Goal: Transaction & Acquisition: Purchase product/service

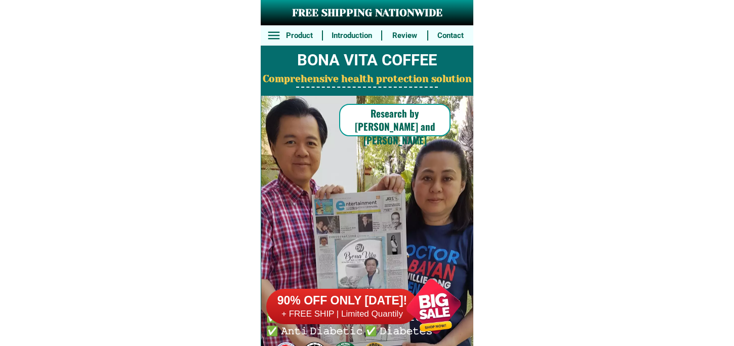
click at [400, 298] on div at bounding box center [433, 305] width 79 height 79
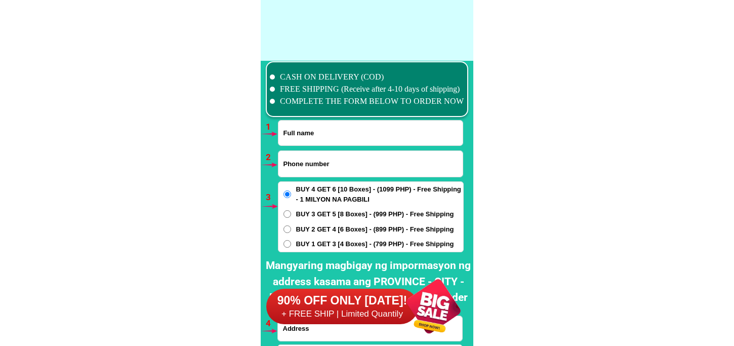
scroll to position [7441, 0]
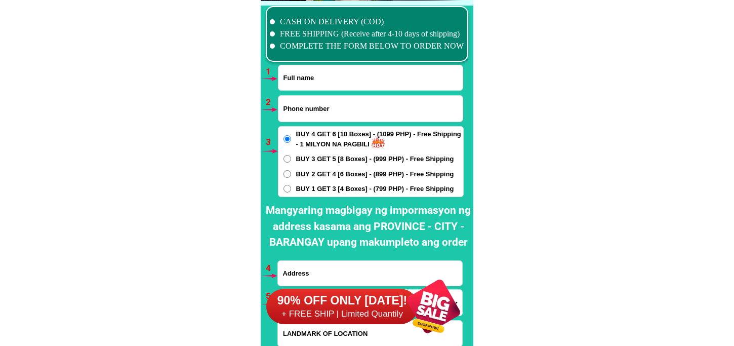
click at [343, 103] on input "Input phone_number" at bounding box center [370, 109] width 184 height 26
paste input "09193196206"
type input "09193196206"
drag, startPoint x: 324, startPoint y: 79, endPoint x: 344, endPoint y: 88, distance: 21.8
click at [324, 79] on input "Input full_name" at bounding box center [370, 77] width 184 height 25
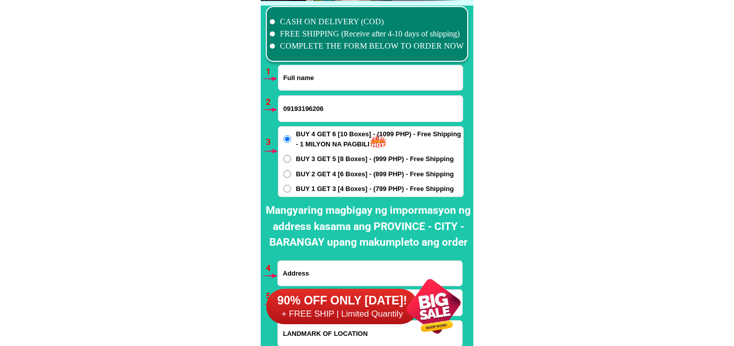
paste input "[PERSON_NAME]"
type input "[PERSON_NAME]"
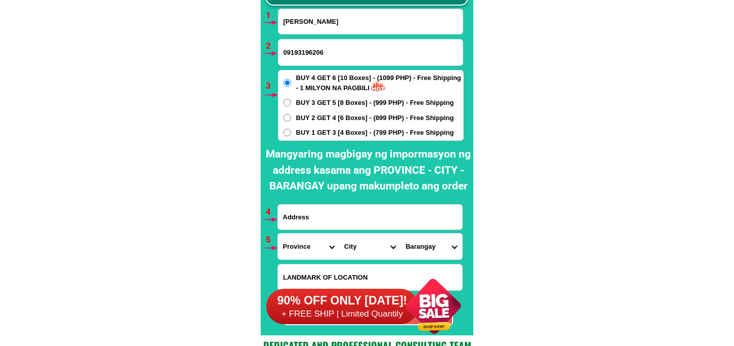
click at [343, 120] on span "BUY 2 GET 4 [6 Boxes] - (899 PHP) - Free Shipping" at bounding box center [375, 118] width 158 height 10
click at [291, 120] on input "BUY 2 GET 4 [6 Boxes] - (899 PHP) - Free Shipping" at bounding box center [287, 118] width 8 height 8
radio input "true"
click at [346, 224] on input "Input address" at bounding box center [370, 216] width 184 height 25
paste input "[STREET_ADDRESS] [PERSON_NAME] Sta [PERSON_NAME] Pampanga In front of Ram / Ang…"
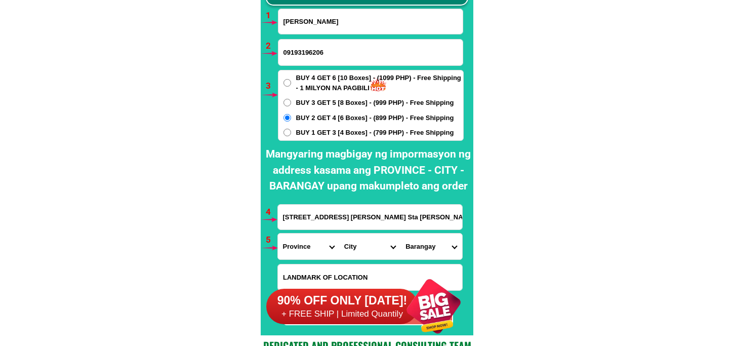
scroll to position [0, 197]
type input "[STREET_ADDRESS] [PERSON_NAME] Sta [PERSON_NAME] Pampanga In front of Ram / Ang…"
click at [282, 130] on label "BUY 1 GET 3 [4 Boxes] - (799 PHP) - Free Shipping" at bounding box center [370, 133] width 185 height 10
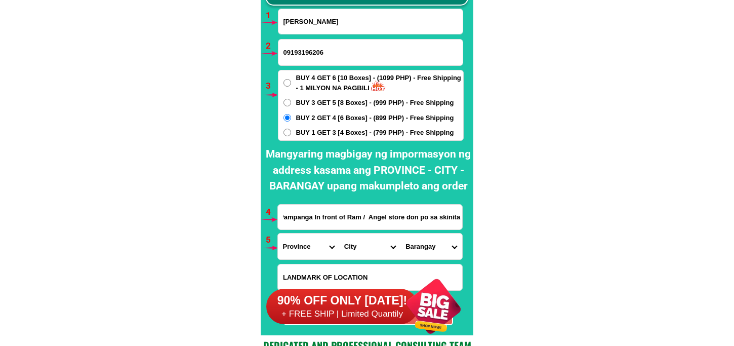
click at [283, 130] on input "BUY 1 GET 3 [4 Boxes] - (799 PHP) - Free Shipping" at bounding box center [287, 133] width 8 height 8
radio input "true"
click at [290, 253] on select "Province [GEOGRAPHIC_DATA] [GEOGRAPHIC_DATA] [GEOGRAPHIC_DATA] [GEOGRAPHIC_DATA…" at bounding box center [308, 246] width 61 height 26
select select "63_779"
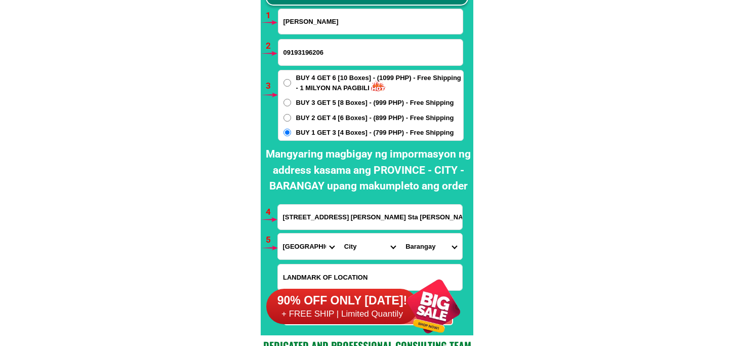
click at [278, 233] on select "Province [GEOGRAPHIC_DATA] [GEOGRAPHIC_DATA] [GEOGRAPHIC_DATA] [GEOGRAPHIC_DATA…" at bounding box center [308, 246] width 61 height 26
drag, startPoint x: 352, startPoint y: 251, endPoint x: 354, endPoint y: 245, distance: 5.9
click at [354, 245] on select "City [GEOGRAPHIC_DATA]-city [GEOGRAPHIC_DATA] Arayat Bacolor [GEOGRAPHIC_DATA] …" at bounding box center [369, 246] width 61 height 26
select select "63_7791102"
click at [339, 233] on select "City [GEOGRAPHIC_DATA]-city [GEOGRAPHIC_DATA] Arayat Bacolor [GEOGRAPHIC_DATA] …" at bounding box center [369, 246] width 61 height 26
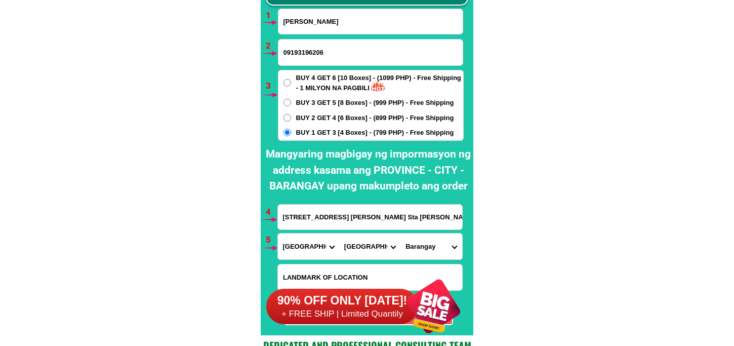
click at [431, 245] on select "[GEOGRAPHIC_DATA][PERSON_NAME] [GEOGRAPHIC_DATA][PERSON_NAME][PERSON_NAME] (pob…" at bounding box center [430, 246] width 61 height 26
select select "63_77911026426"
click at [400, 233] on select "[GEOGRAPHIC_DATA][PERSON_NAME] [GEOGRAPHIC_DATA][PERSON_NAME][PERSON_NAME] (pob…" at bounding box center [430, 246] width 61 height 26
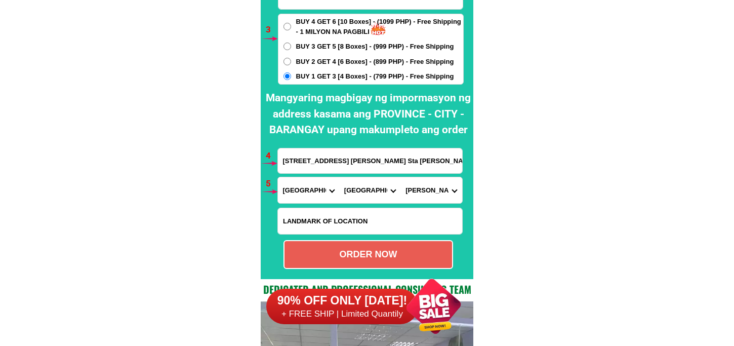
scroll to position [7609, 0]
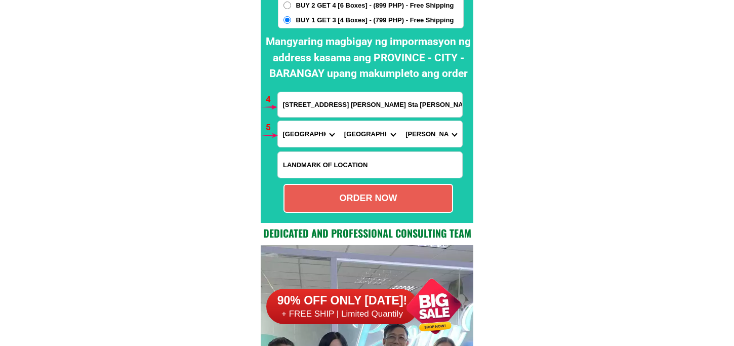
drag, startPoint x: 410, startPoint y: 206, endPoint x: 375, endPoint y: 186, distance: 39.9
click at [409, 205] on div "ORDER NOW" at bounding box center [368, 198] width 170 height 29
type input "09193196206"
type input "[STREET_ADDRESS] [PERSON_NAME] Sta [PERSON_NAME] Pampanga In front of Ram / Ang…"
radio input "true"
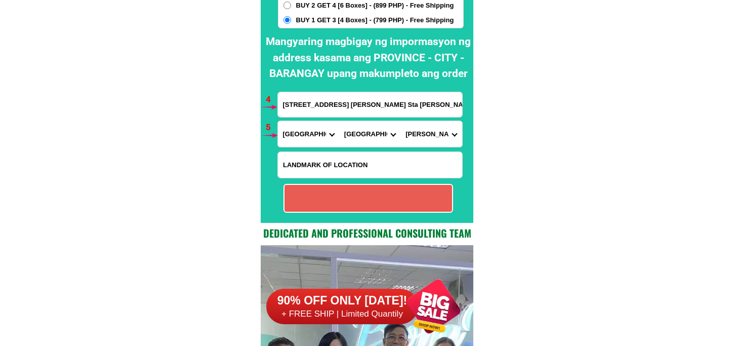
radio input "true"
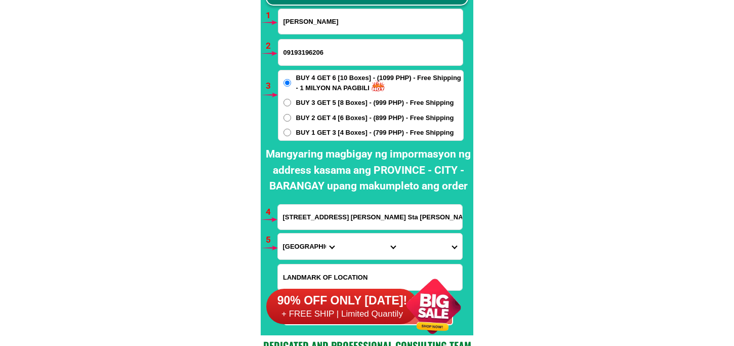
scroll to position [7385, 0]
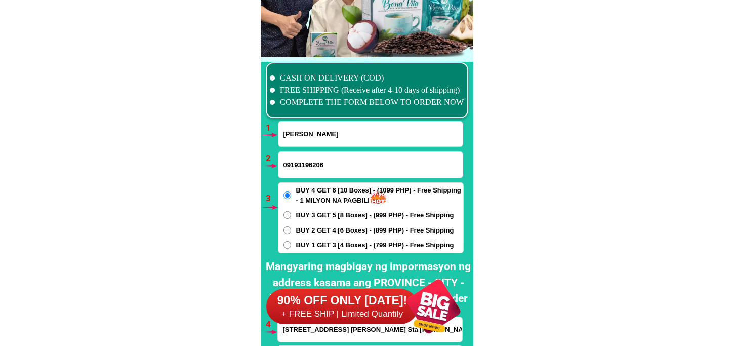
click at [319, 139] on input "[PERSON_NAME]" at bounding box center [370, 133] width 184 height 25
paste input "[PERSON_NAME]"
type input "[PERSON_NAME]"
click at [312, 162] on input "09193196206" at bounding box center [370, 165] width 184 height 26
paste input "09605260266"
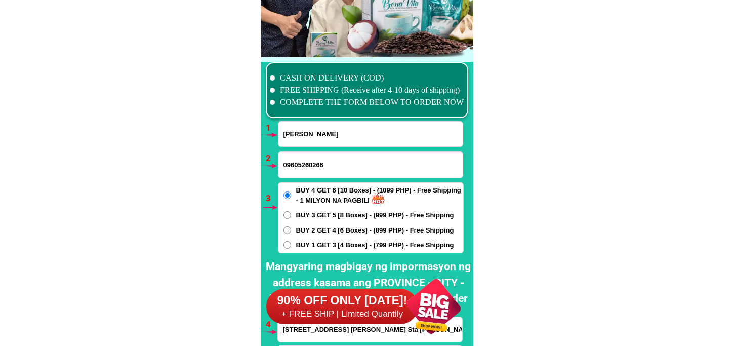
type input "09605260266"
click at [314, 250] on div "BUY 4 GET 6 [10 Boxes] - (1099 PHP) - Free Shipping - 1 MILYON NA PAGBILI BUY 3…" at bounding box center [371, 217] width 186 height 71
click at [314, 244] on span "BUY 1 GET 3 [4 Boxes] - (799 PHP) - Free Shipping" at bounding box center [375, 245] width 158 height 10
click at [291, 244] on input "BUY 1 GET 3 [4 Boxes] - (799 PHP) - Free Shipping" at bounding box center [287, 245] width 8 height 8
radio input "true"
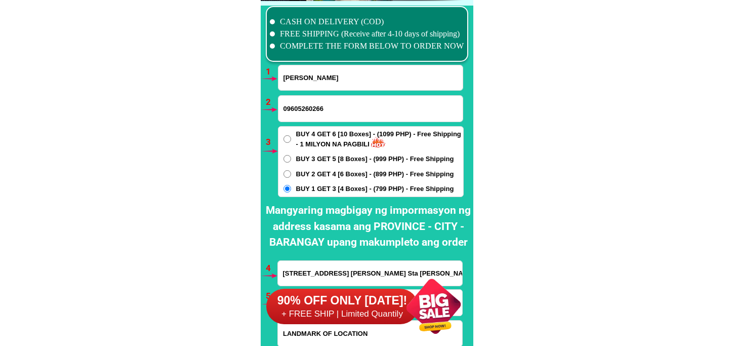
scroll to position [7609, 0]
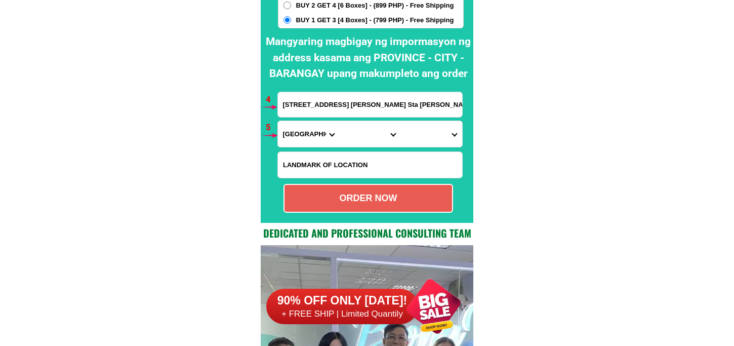
click at [305, 104] on input "[STREET_ADDRESS] [PERSON_NAME] Sta [PERSON_NAME] Pampanga In front of Ram / Ang…" at bounding box center [370, 104] width 184 height 25
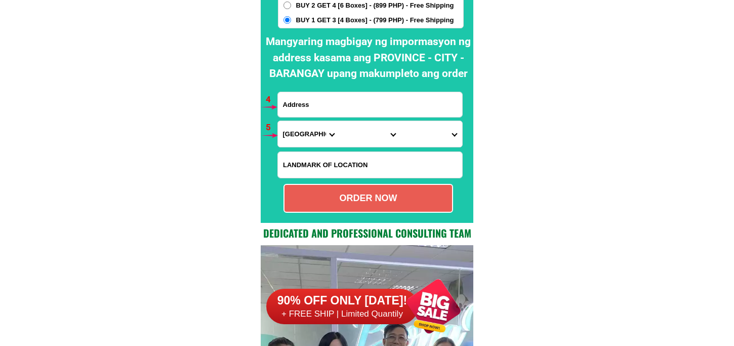
paste input "Phase 1 blk 9 lot 22 solar homes subd san [PERSON_NAME] 1 dasmarinas cavite"
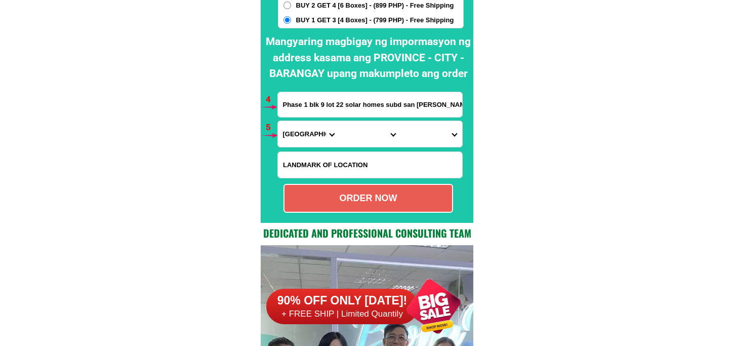
scroll to position [0, 43]
type input "Phase 1 blk 9 lot 22 solar homes subd san [PERSON_NAME] 1 dasmarinas cavite"
drag, startPoint x: 295, startPoint y: 135, endPoint x: 315, endPoint y: 89, distance: 49.6
click at [295, 132] on select "Province [GEOGRAPHIC_DATA] [GEOGRAPHIC_DATA] [GEOGRAPHIC_DATA] [GEOGRAPHIC_DATA…" at bounding box center [308, 134] width 61 height 26
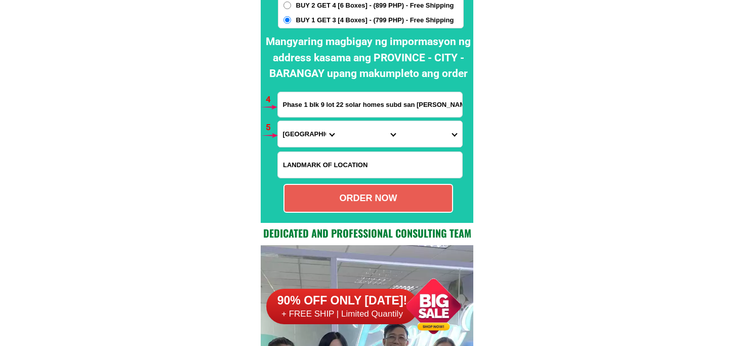
select select "63_826"
click at [278, 121] on select "Province [GEOGRAPHIC_DATA] [GEOGRAPHIC_DATA] [GEOGRAPHIC_DATA] [GEOGRAPHIC_DATA…" at bounding box center [308, 134] width 61 height 26
click at [371, 135] on select "City [PERSON_NAME] [PERSON_NAME] [GEOGRAPHIC_DATA]-city [GEOGRAPHIC_DATA]-[GEOG…" at bounding box center [369, 134] width 61 height 26
select select "63_8262364"
click at [339, 121] on select "City [PERSON_NAME] [PERSON_NAME] [GEOGRAPHIC_DATA]-city [GEOGRAPHIC_DATA]-[GEOG…" at bounding box center [369, 134] width 61 height 26
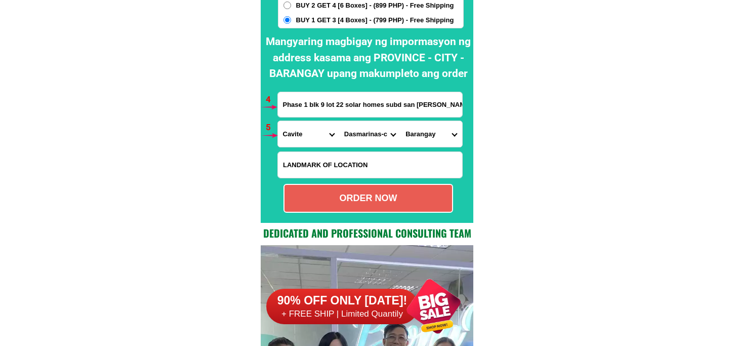
click at [421, 140] on select "Barangay Burol Burol i Burol ii Burol iii [PERSON_NAME] (bago-a-ingud) [PERSON_…" at bounding box center [430, 134] width 61 height 26
select select "63_82623642483"
click at [400, 121] on select "Barangay Burol Burol i Burol ii Burol iii [PERSON_NAME] (bago-a-ingud) [PERSON_…" at bounding box center [430, 134] width 61 height 26
click at [410, 207] on div "ORDER NOW" at bounding box center [368, 198] width 170 height 29
radio input "true"
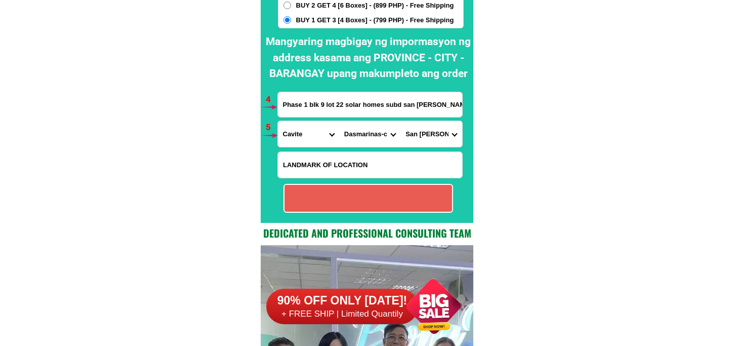
radio input "true"
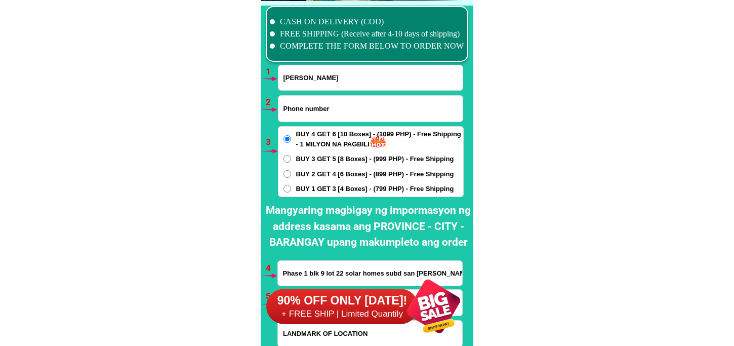
click at [336, 104] on input "Input phone_number" at bounding box center [370, 109] width 184 height 26
paste input "09097510213"
type input "09097510213"
click at [323, 77] on input "[PERSON_NAME]" at bounding box center [370, 77] width 184 height 25
paste input "[PERSON_NAME]"
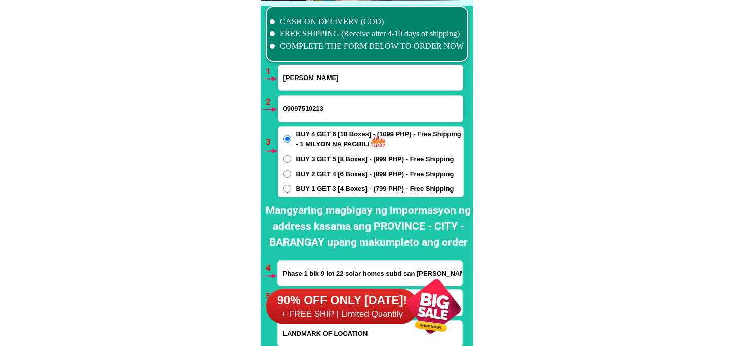
type input "[PERSON_NAME]"
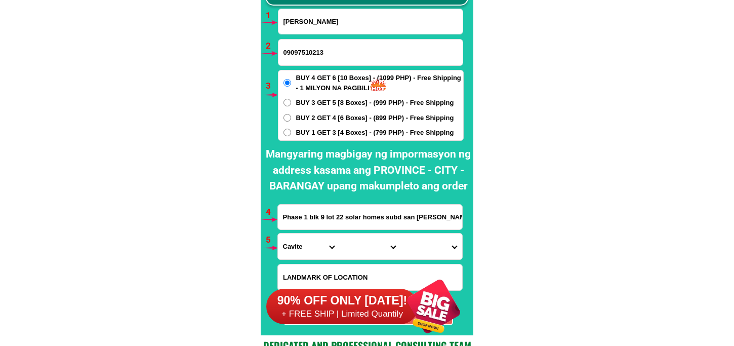
click at [333, 212] on input "Phase 1 blk 9 lot 22 solar homes subd san [PERSON_NAME] 1 dasmarinas cavite" at bounding box center [370, 216] width 184 height 25
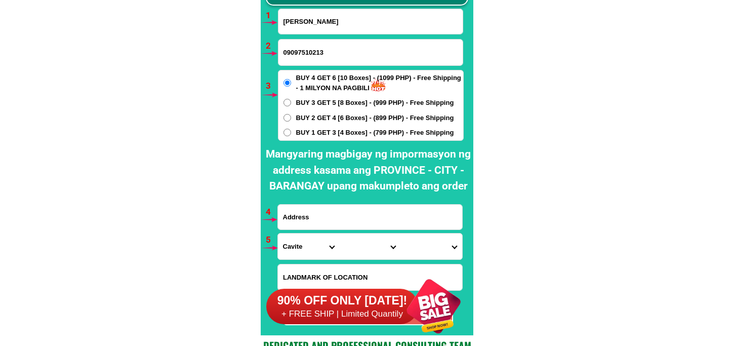
paste input "Purok. 1 brgy. Palimbo proper Camilng, [GEOGRAPHIC_DATA]."
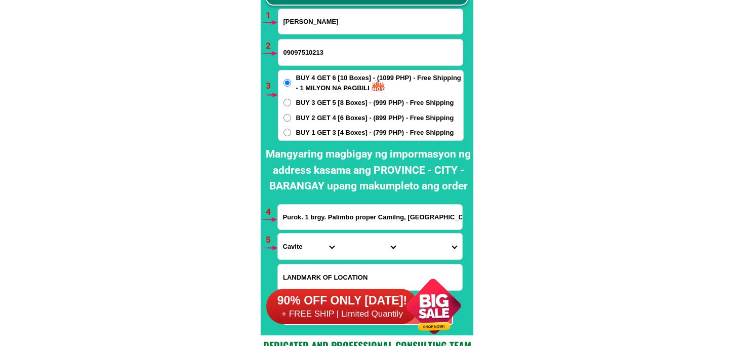
type input "Purok. 1 brgy. Palimbo proper Camilng, [GEOGRAPHIC_DATA]."
click at [287, 248] on select "Province [GEOGRAPHIC_DATA] [GEOGRAPHIC_DATA] [GEOGRAPHIC_DATA] [GEOGRAPHIC_DATA…" at bounding box center [308, 246] width 61 height 26
select select "63_225"
click at [278, 233] on select "Province [GEOGRAPHIC_DATA] [GEOGRAPHIC_DATA] [GEOGRAPHIC_DATA] [GEOGRAPHIC_DATA…" at bounding box center [308, 246] width 61 height 26
click at [369, 246] on select "City Anao Bamban Camiling Capas Gerona Mayantoc [PERSON_NAME] Paniqui [PERSON_N…" at bounding box center [369, 246] width 61 height 26
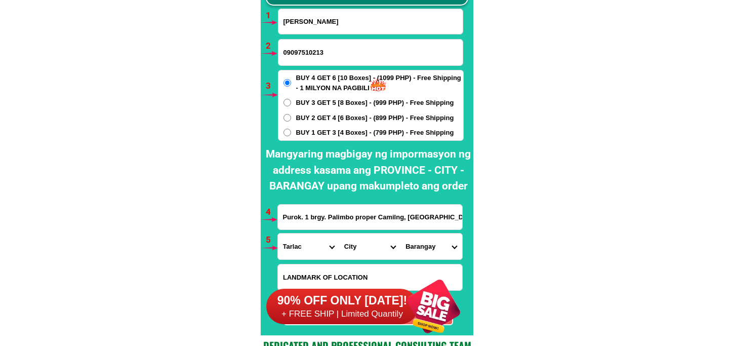
select select "63_2256615"
click at [339, 233] on select "City Anao Bamban Camiling Capas Gerona Mayantoc [PERSON_NAME] Paniqui [PERSON_N…" at bounding box center [369, 246] width 61 height 26
drag, startPoint x: 427, startPoint y: 243, endPoint x: 430, endPoint y: 233, distance: 10.6
click at [427, 243] on select "Barangay Anoling 1st Anoling 2nd Anoling 3rd Bacabac Bacsay Bancay 1st Bancay 2…" at bounding box center [430, 246] width 61 height 26
click at [400, 233] on select "Barangay Anoling 1st Anoling 2nd Anoling 3rd Bacabac Bacsay Bancay 1st Bancay 2…" at bounding box center [430, 246] width 61 height 26
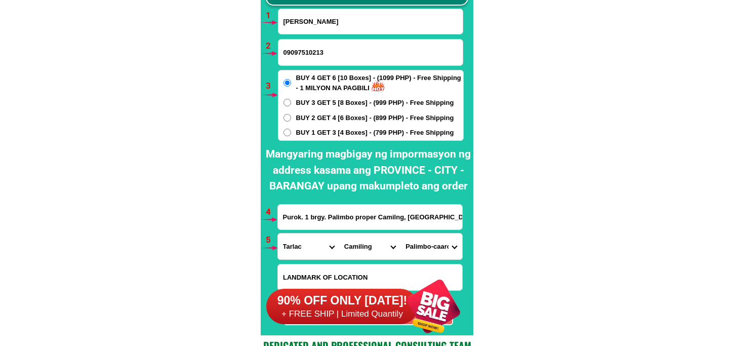
click at [427, 249] on select "Barangay Anoling 1st Anoling 2nd Anoling 3rd Bacabac Bacsay Bancay 1st Bancay 2…" at bounding box center [430, 246] width 61 height 26
select select "63_22566158709"
click at [400, 233] on select "Barangay Anoling 1st Anoling 2nd Anoling 3rd Bacabac Bacsay Bancay 1st Bancay 2…" at bounding box center [430, 246] width 61 height 26
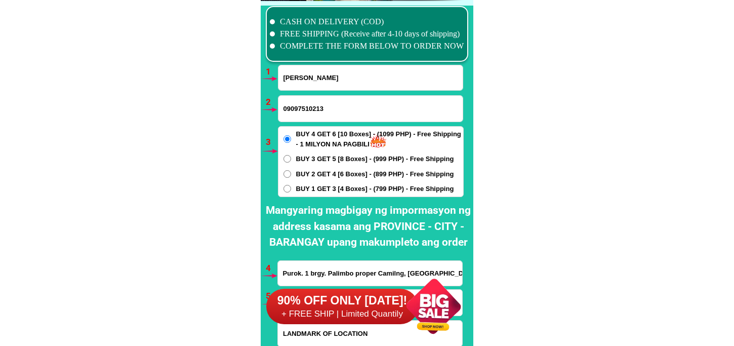
scroll to position [7609, 0]
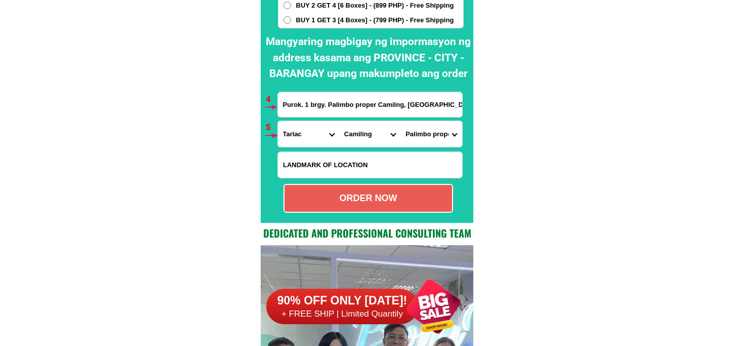
click at [387, 197] on div "ORDER NOW" at bounding box center [367, 198] width 167 height 14
radio input "true"
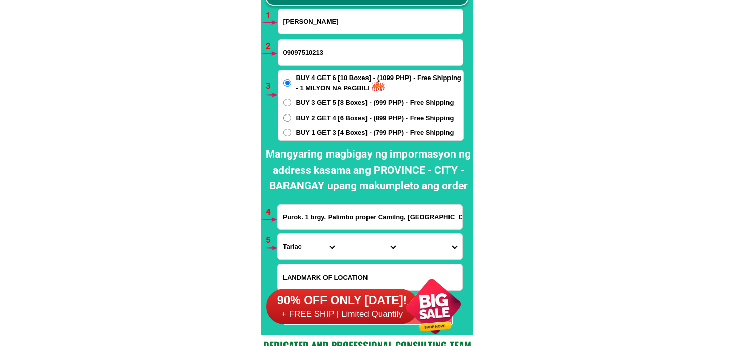
click at [313, 26] on input "Input full_name" at bounding box center [370, 21] width 184 height 25
paste input "[PERSON_NAME]"
type input "[PERSON_NAME]"
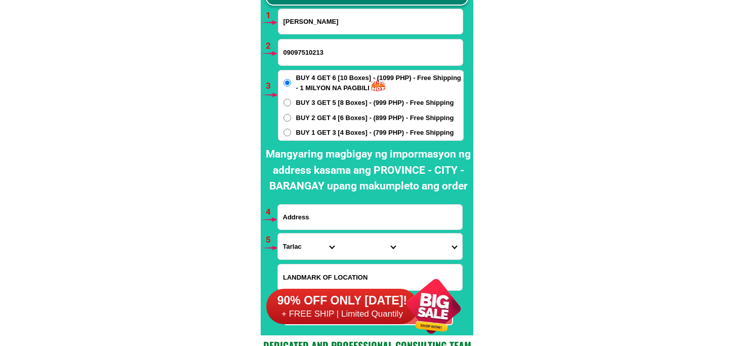
click at [322, 222] on input "Input address" at bounding box center [370, 216] width 184 height 25
paste input "lot 5 block2 [GEOGRAPHIC_DATA]. Damong maliit novaliches QC"
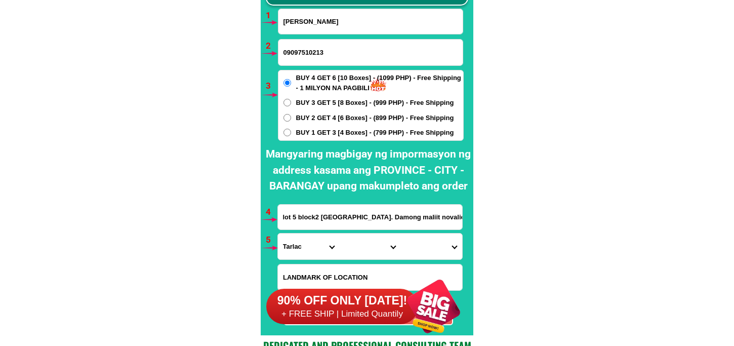
scroll to position [0, 15]
type input "lot 5 block2 [GEOGRAPHIC_DATA]. Damong maliit novaliches QC"
click at [311, 53] on input "09097510213" at bounding box center [370, 52] width 184 height 26
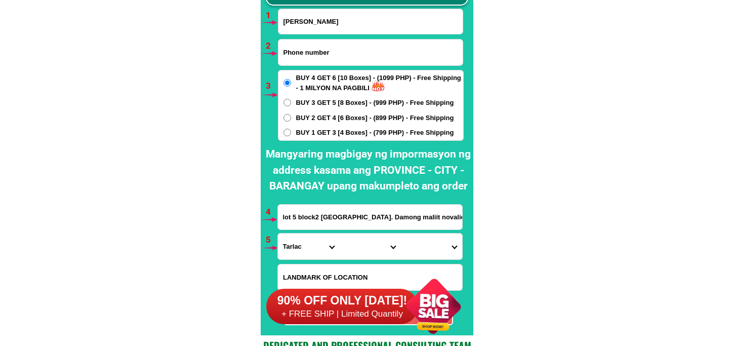
paste input "09425883268"
type input "09425883268"
click at [307, 256] on select "Province [GEOGRAPHIC_DATA] [GEOGRAPHIC_DATA] [GEOGRAPHIC_DATA] [GEOGRAPHIC_DATA…" at bounding box center [308, 246] width 61 height 26
select select "63_219"
click at [278, 233] on select "Province [GEOGRAPHIC_DATA] [GEOGRAPHIC_DATA] [GEOGRAPHIC_DATA] [GEOGRAPHIC_DATA…" at bounding box center [308, 246] width 61 height 26
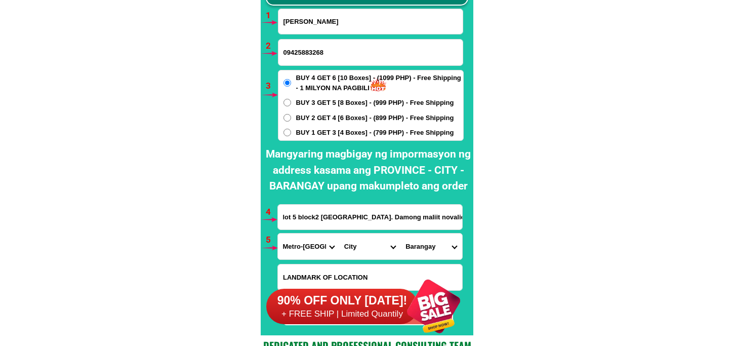
drag, startPoint x: 356, startPoint y: 245, endPoint x: 363, endPoint y: 235, distance: 12.8
click at [357, 243] on select "City [GEOGRAPHIC_DATA] [GEOGRAPHIC_DATA] [GEOGRAPHIC_DATA] [GEOGRAPHIC_DATA]-ci…" at bounding box center [369, 246] width 61 height 26
select select "63_2194070"
click at [339, 233] on select "City [GEOGRAPHIC_DATA] [GEOGRAPHIC_DATA] [GEOGRAPHIC_DATA] [GEOGRAPHIC_DATA]-ci…" at bounding box center [369, 246] width 61 height 26
click at [426, 238] on select "Barangay [PERSON_NAME] [PERSON_NAME] [PERSON_NAME] Bagbag Bago bantay Bagong li…" at bounding box center [430, 246] width 61 height 26
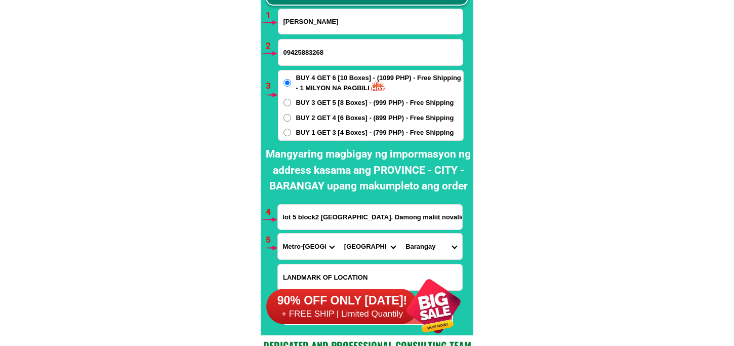
select select "63_219407017089"
click at [400, 233] on select "Barangay [PERSON_NAME] [PERSON_NAME] [PERSON_NAME] Bagbag Bago bantay Bagong li…" at bounding box center [430, 246] width 61 height 26
click at [432, 248] on select "Barangay [PERSON_NAME] [PERSON_NAME] [PERSON_NAME] Bagbag Bago bantay Bagong li…" at bounding box center [430, 246] width 61 height 26
click at [400, 233] on select "Barangay [PERSON_NAME] [PERSON_NAME] [PERSON_NAME] Bagbag Bago bantay Bagong li…" at bounding box center [430, 246] width 61 height 26
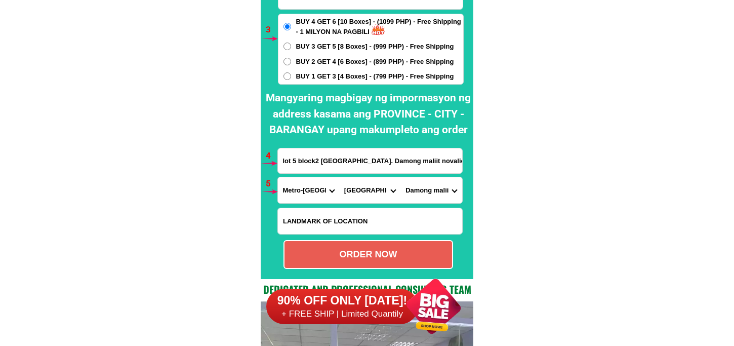
click at [357, 258] on div "ORDER NOW" at bounding box center [367, 254] width 167 height 14
type input "09425883268"
type input "lot 5 block2 [GEOGRAPHIC_DATA]. Damong maliit novaliches QC"
radio input "true"
